Goal: Task Accomplishment & Management: Manage account settings

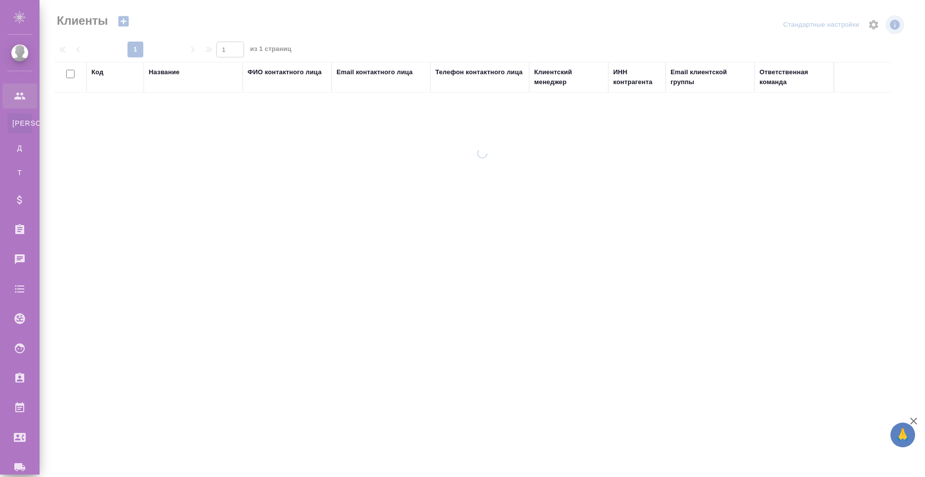
select select "RU"
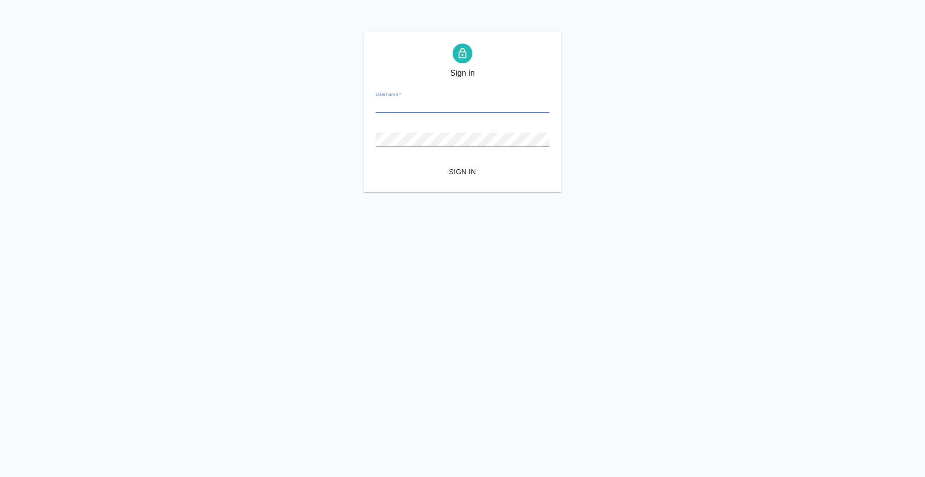
click at [473, 102] on input "Username   *" at bounding box center [463, 106] width 174 height 14
type input "[PERSON_NAME][EMAIL_ADDRESS][PERSON_NAME][DOMAIN_NAME]"
click at [453, 166] on span "Sign in" at bounding box center [463, 172] width 158 height 12
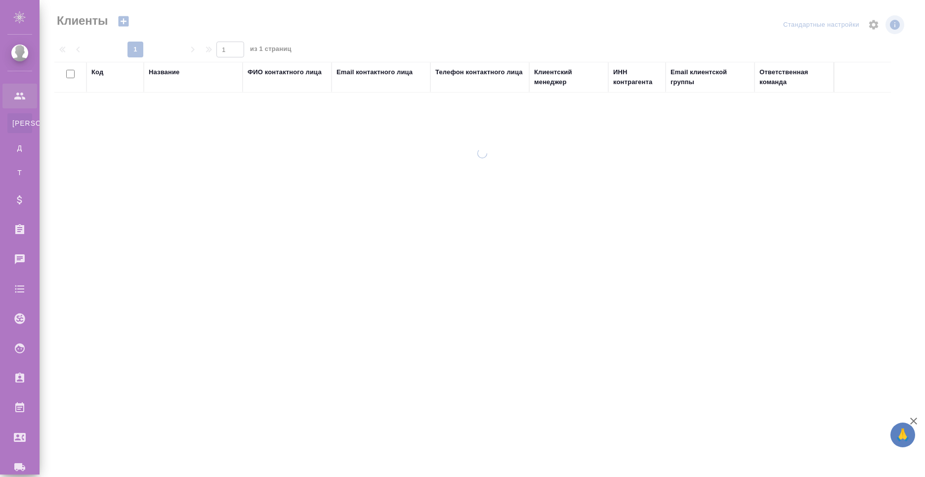
select select "RU"
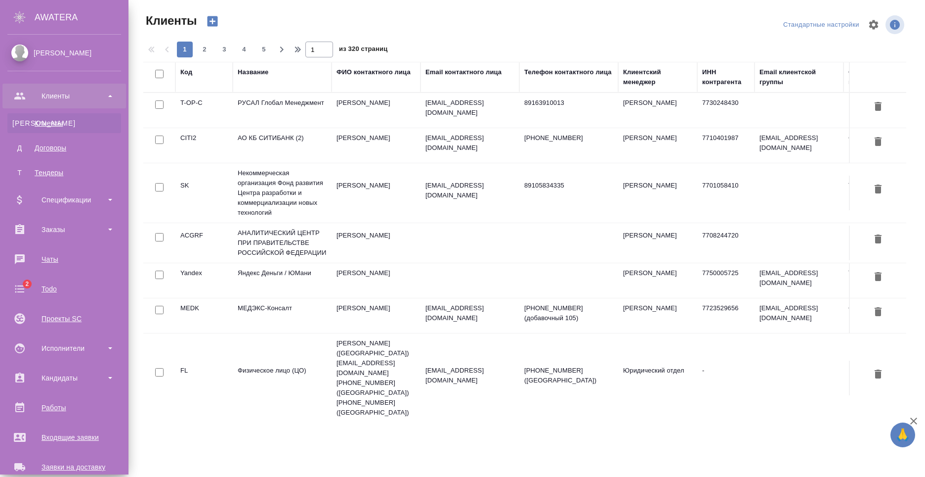
click at [22, 55] on div "Nikiforov Anton" at bounding box center [64, 52] width 114 height 11
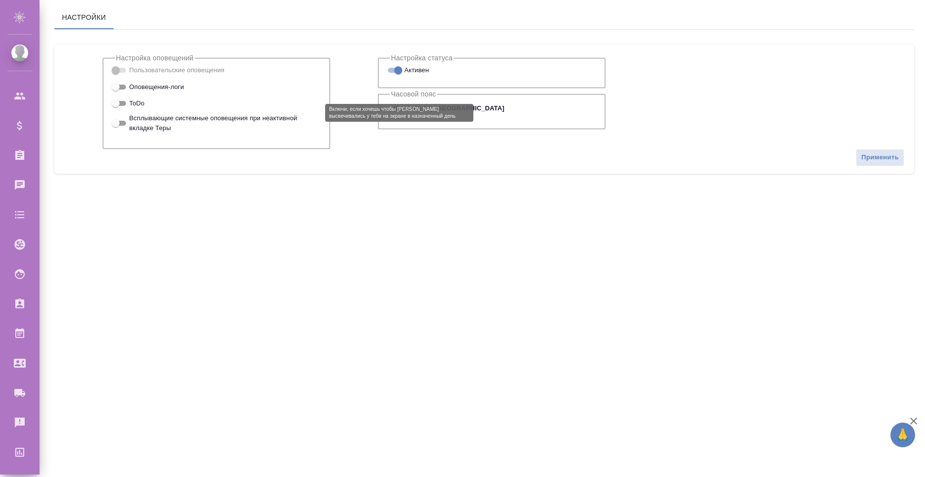
checkbox input "true"
click at [182, 75] on span "Пользовательские оповещения" at bounding box center [177, 70] width 95 height 10
click at [300, 279] on div ".cls-1 fill:#fff; AWATERA Nikiforov Anton Клиенты Спецификации Заказы 4 Чаты 2 …" at bounding box center [462, 238] width 925 height 477
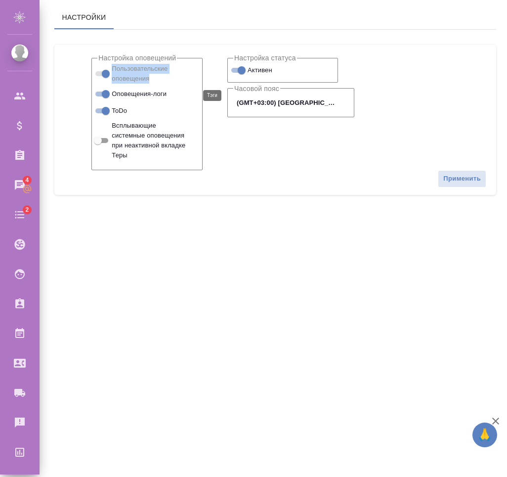
drag, startPoint x: 148, startPoint y: 101, endPoint x: 113, endPoint y: 90, distance: 36.9
click at [113, 84] on span "Пользовательские оповещения" at bounding box center [150, 74] width 77 height 20
copy span "Пользовательские оповещения"
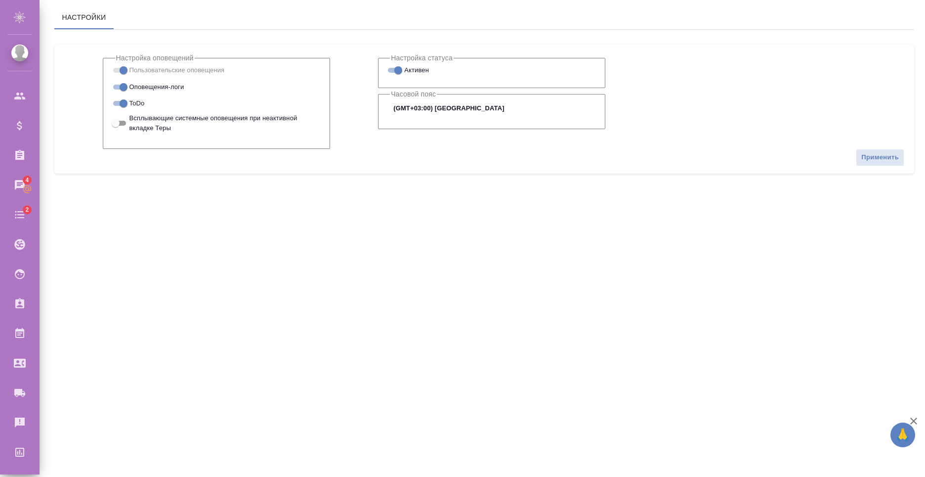
click at [812, 83] on div "Настройка оповещений Пользовательские оповещения Оповещения-логи ToDo Всплывающ…" at bounding box center [492, 109] width 826 height 114
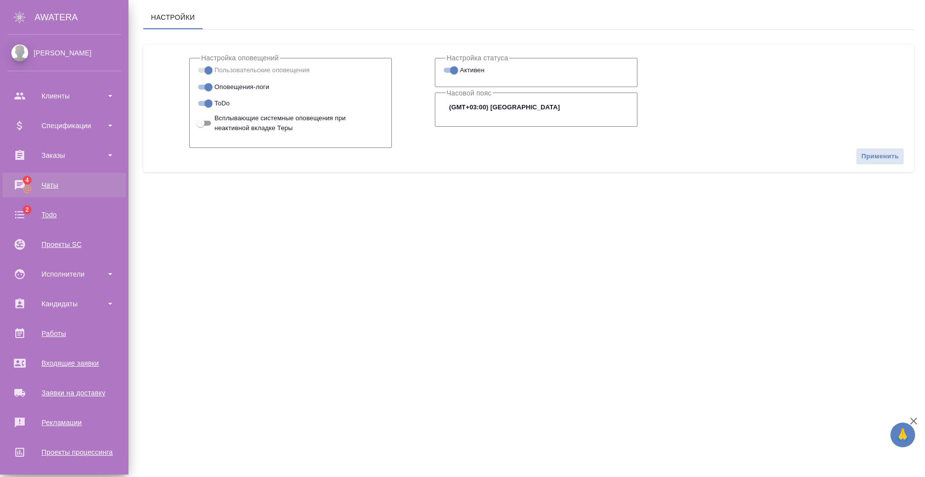
click at [68, 190] on div "Чаты" at bounding box center [64, 184] width 114 height 15
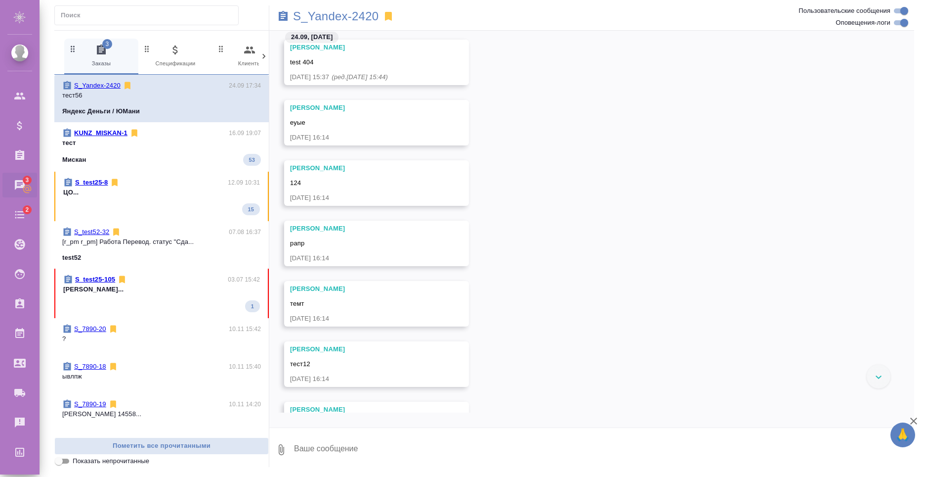
scroll to position [1435, 0]
